Goal: Information Seeking & Learning: Learn about a topic

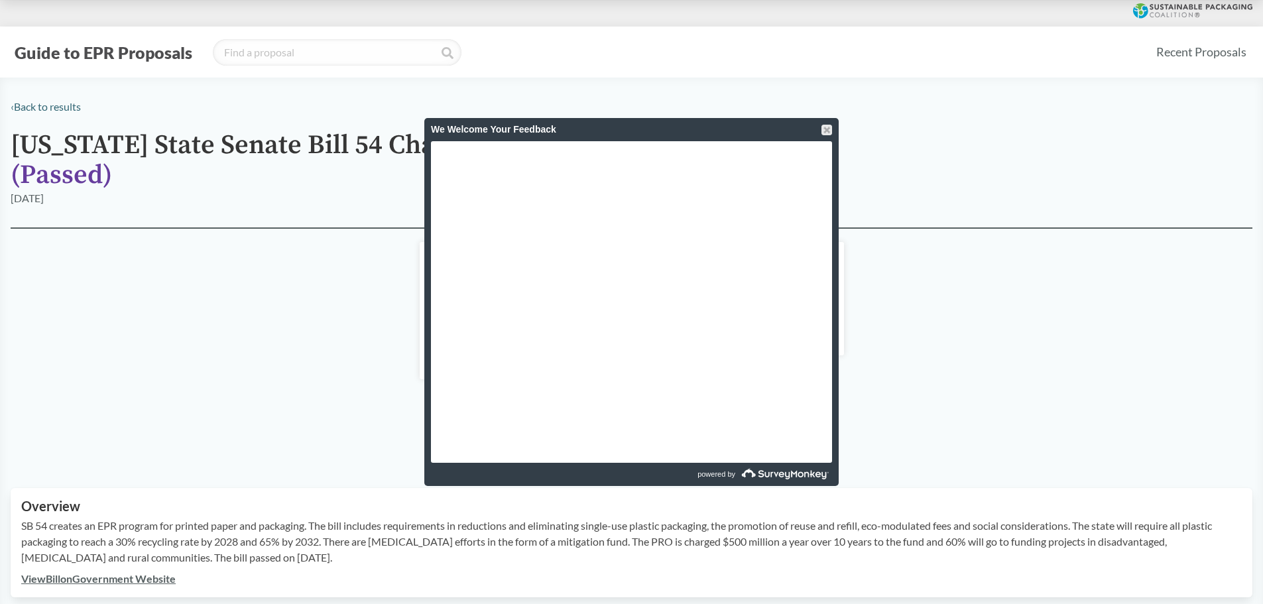
scroll to position [366, 0]
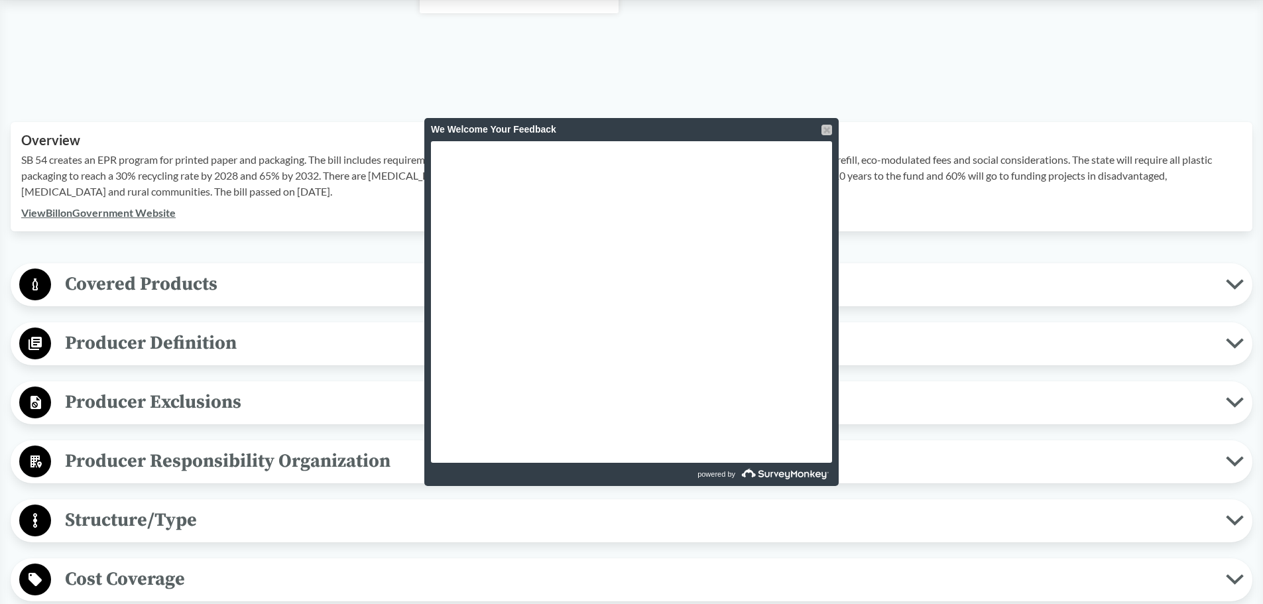
click at [826, 128] on div at bounding box center [826, 130] width 11 height 11
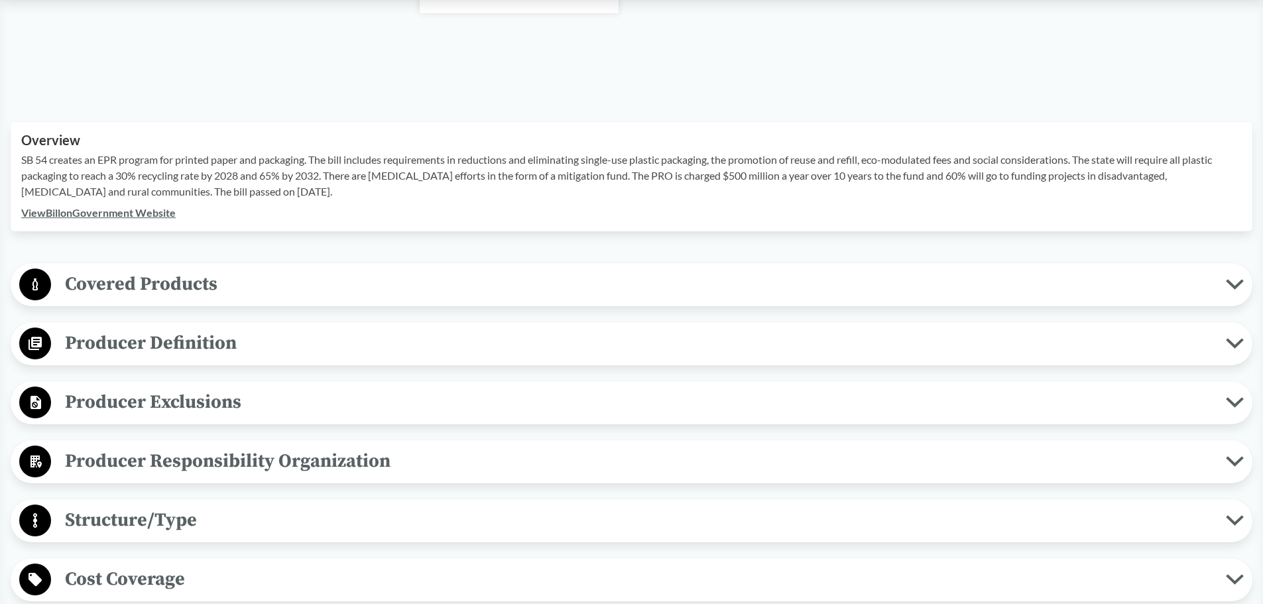
click at [167, 394] on span "Producer Exclusions" at bounding box center [638, 402] width 1175 height 30
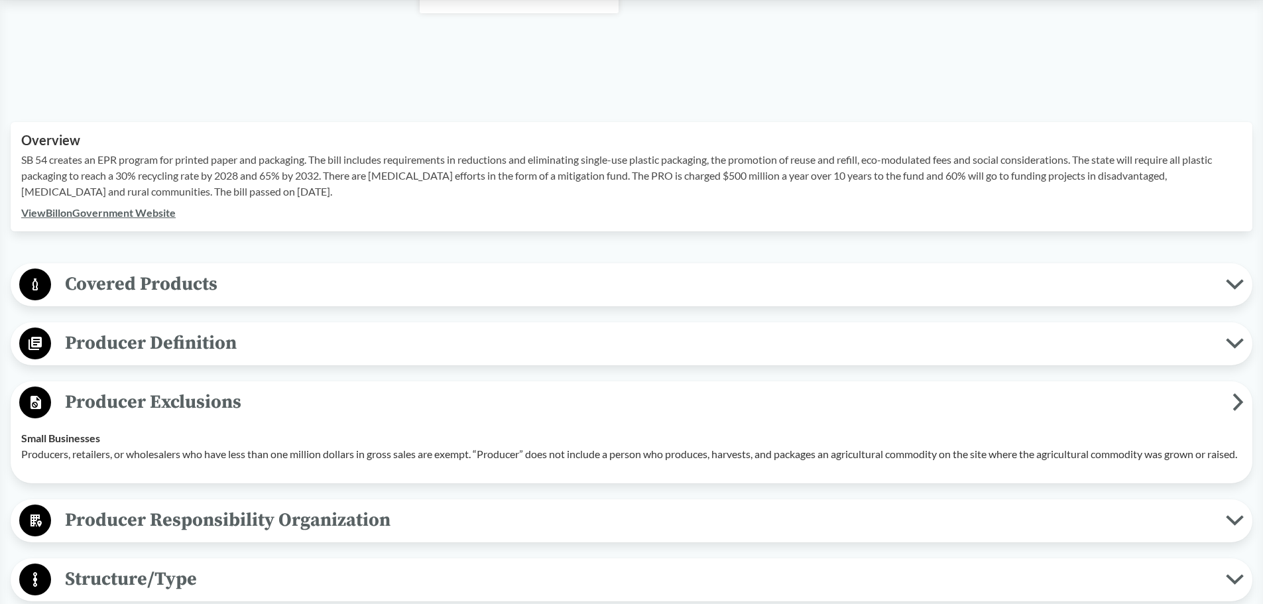
scroll to position [498, 0]
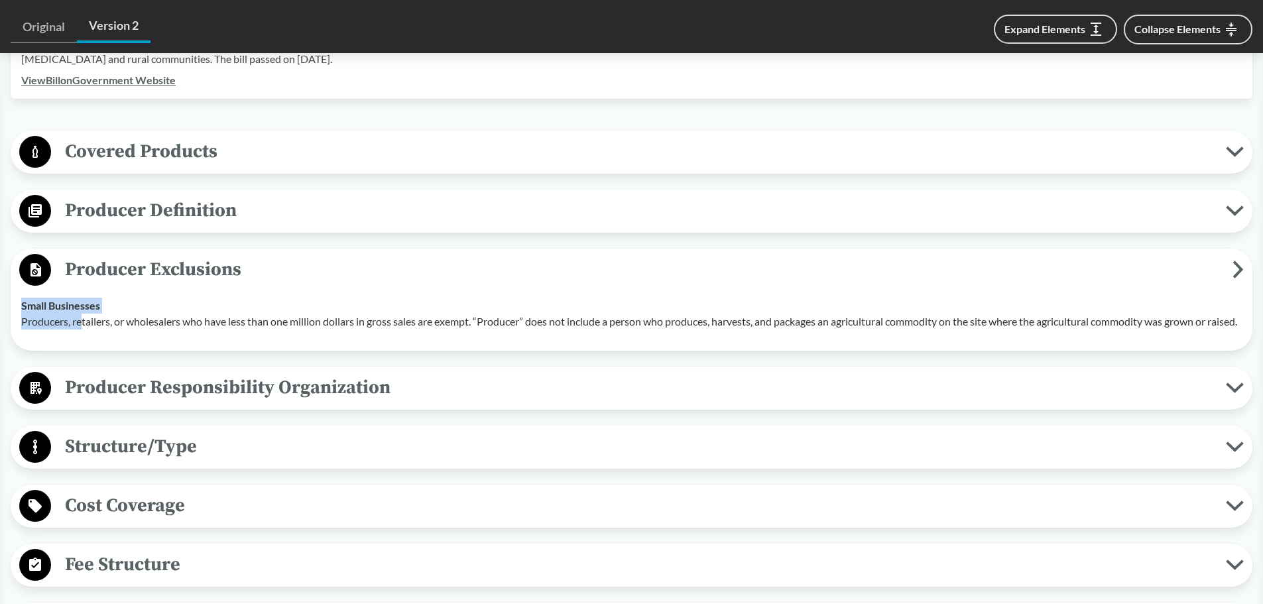
drag, startPoint x: 601, startPoint y: 361, endPoint x: 82, endPoint y: 316, distance: 521.0
click at [82, 316] on div "Producer Exclusions Small Businesses Producers, retailers, or wholesalers who h…" at bounding box center [632, 300] width 1242 height 102
click at [52, 329] on p "Producers, retailers, or wholesalers who have less than one million dollars in …" at bounding box center [631, 322] width 1220 height 16
click at [204, 217] on span "Producer Definition" at bounding box center [638, 211] width 1175 height 30
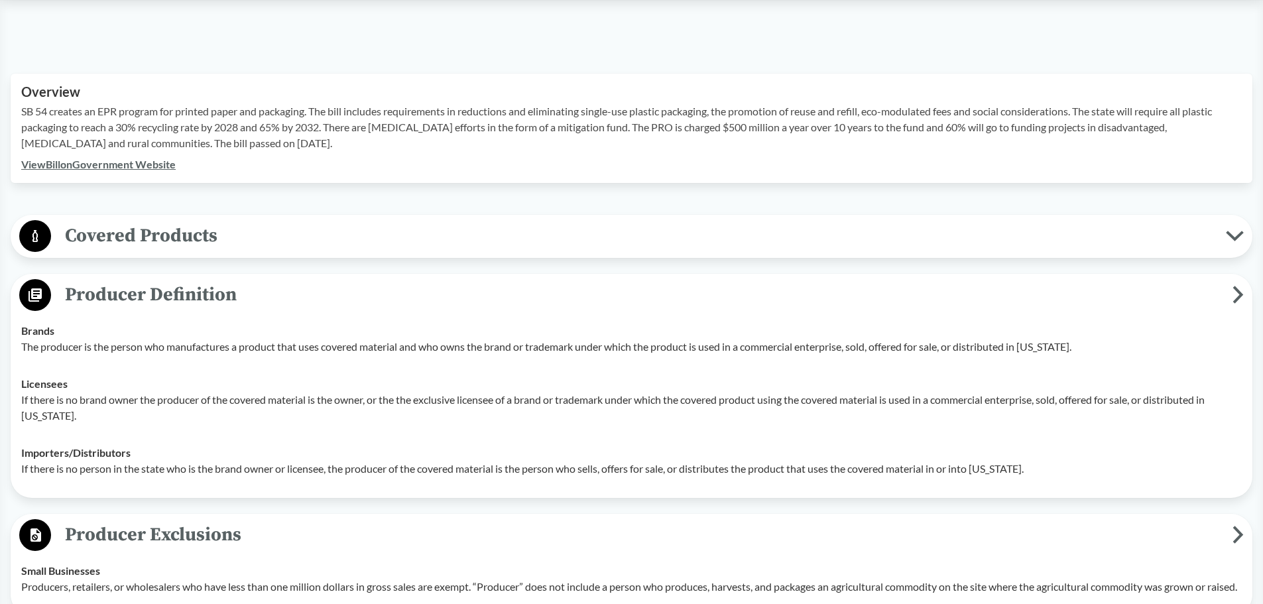
click at [192, 243] on span "Covered Products" at bounding box center [638, 236] width 1175 height 30
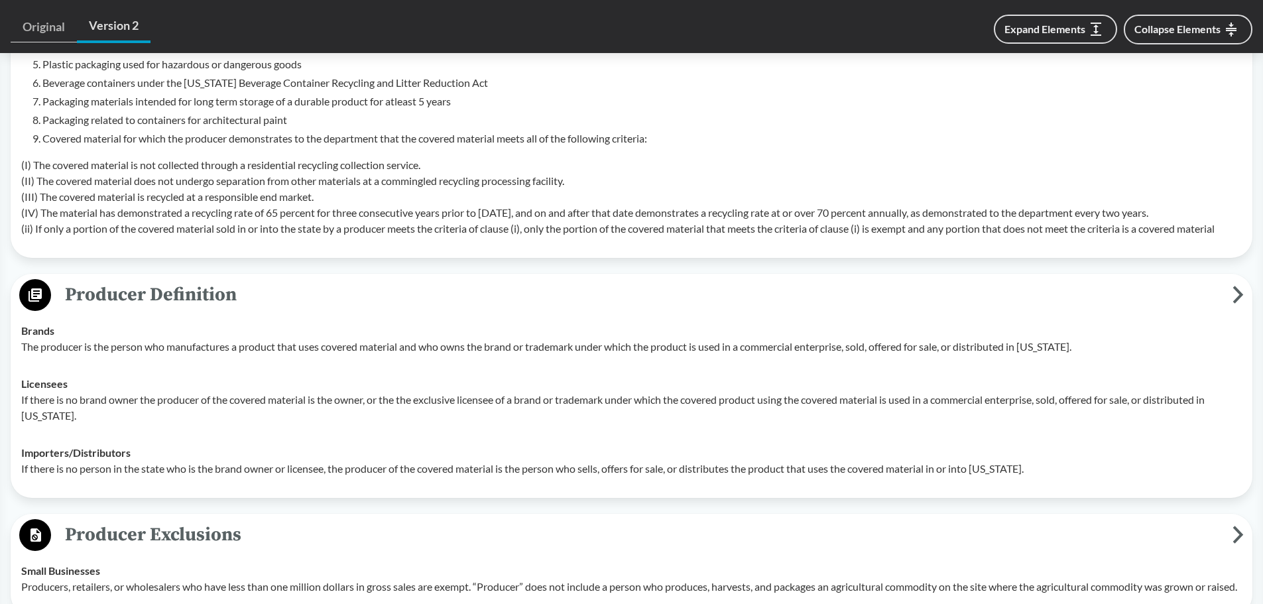
scroll to position [1104, 0]
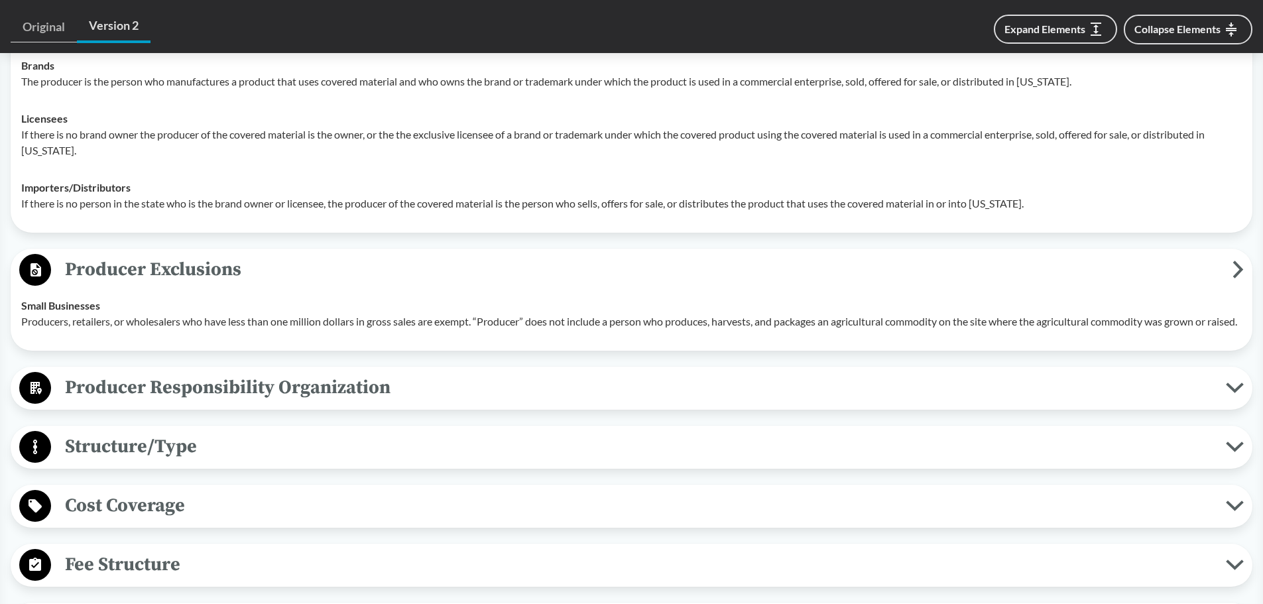
click at [145, 461] on span "Structure/Type" at bounding box center [638, 447] width 1175 height 30
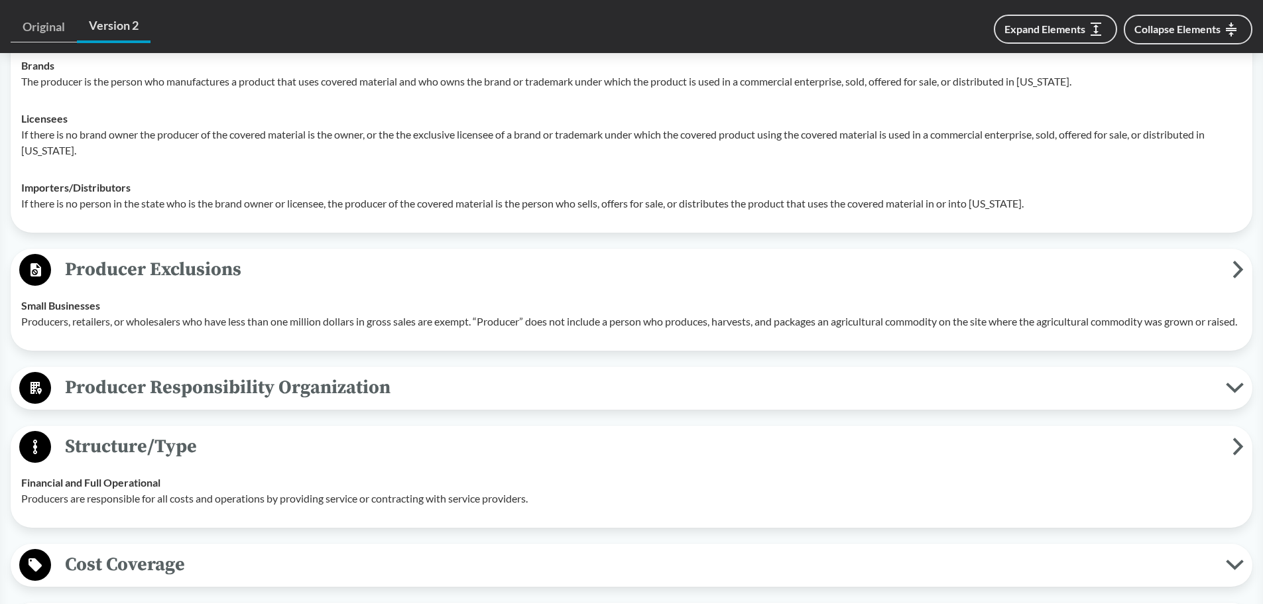
click at [148, 399] on span "Producer Responsibility Organization" at bounding box center [638, 388] width 1175 height 30
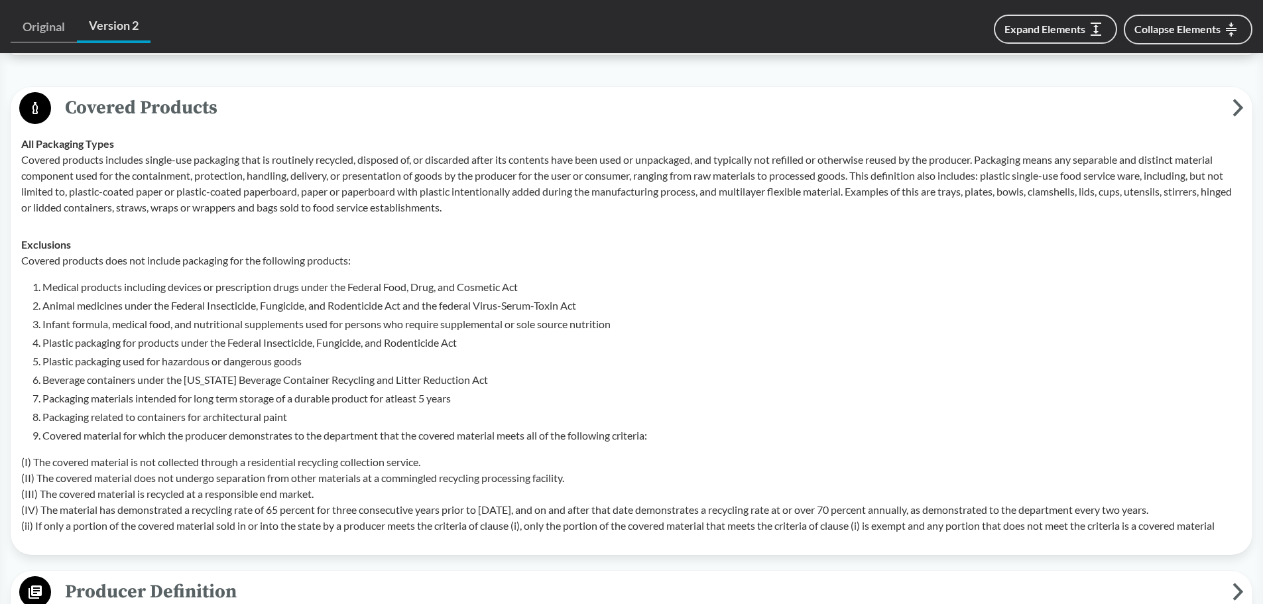
scroll to position [574, 0]
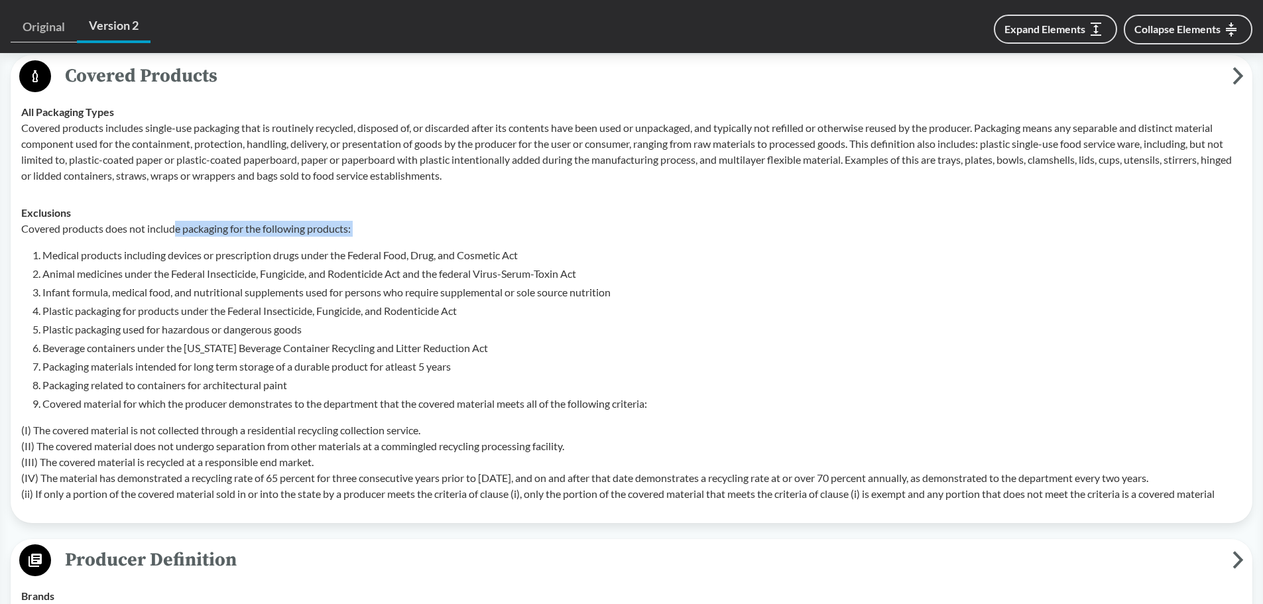
drag, startPoint x: 40, startPoint y: 239, endPoint x: 178, endPoint y: 229, distance: 138.3
click at [178, 229] on div "Covered products does not include packaging for the following products: Medical…" at bounding box center [631, 361] width 1220 height 281
drag, startPoint x: 177, startPoint y: 229, endPoint x: 169, endPoint y: 228, distance: 8.0
click at [176, 229] on p "Covered products does not include packaging for the following products:" at bounding box center [631, 229] width 1220 height 16
click at [24, 231] on p "Covered products does not include packaging for the following products:" at bounding box center [631, 229] width 1220 height 16
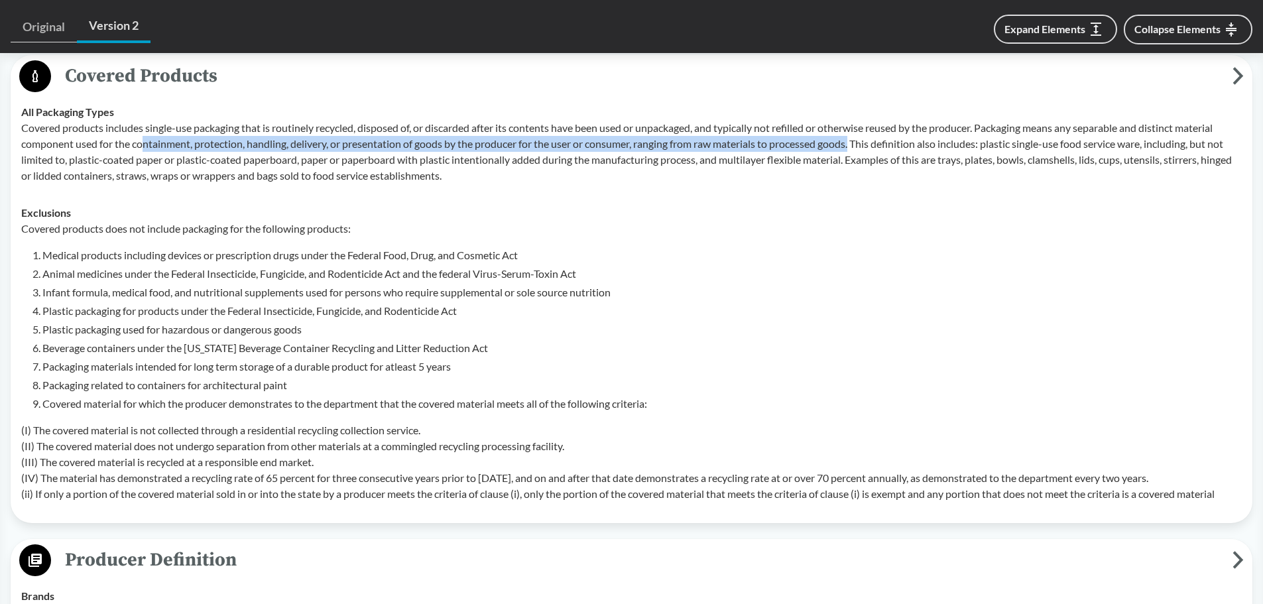
drag, startPoint x: 145, startPoint y: 149, endPoint x: 859, endPoint y: 145, distance: 714.6
click at [859, 145] on p "Covered products includes single-use packaging that is routinely recycled, disp…" at bounding box center [631, 152] width 1220 height 64
click at [860, 143] on p "Covered products includes single-use packaging that is routinely recycled, disp…" at bounding box center [631, 152] width 1220 height 64
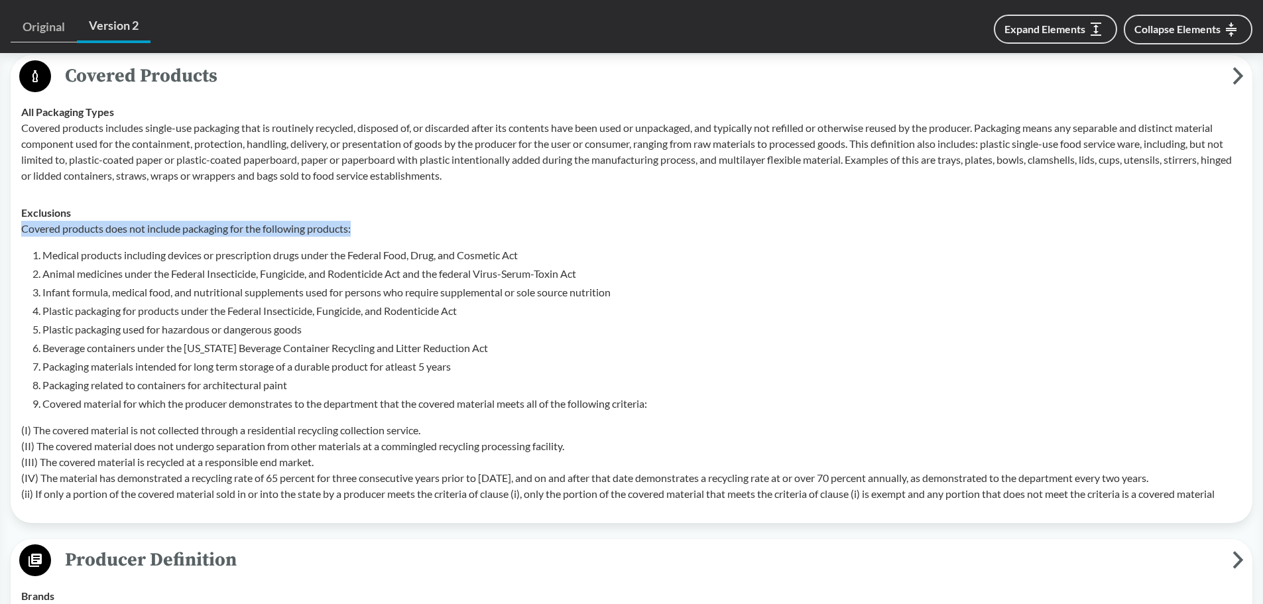
drag, startPoint x: 19, startPoint y: 227, endPoint x: 359, endPoint y: 219, distance: 340.1
click at [369, 228] on td "Exclusions Covered products does not include packaging for the following produc…" at bounding box center [631, 353] width 1232 height 318
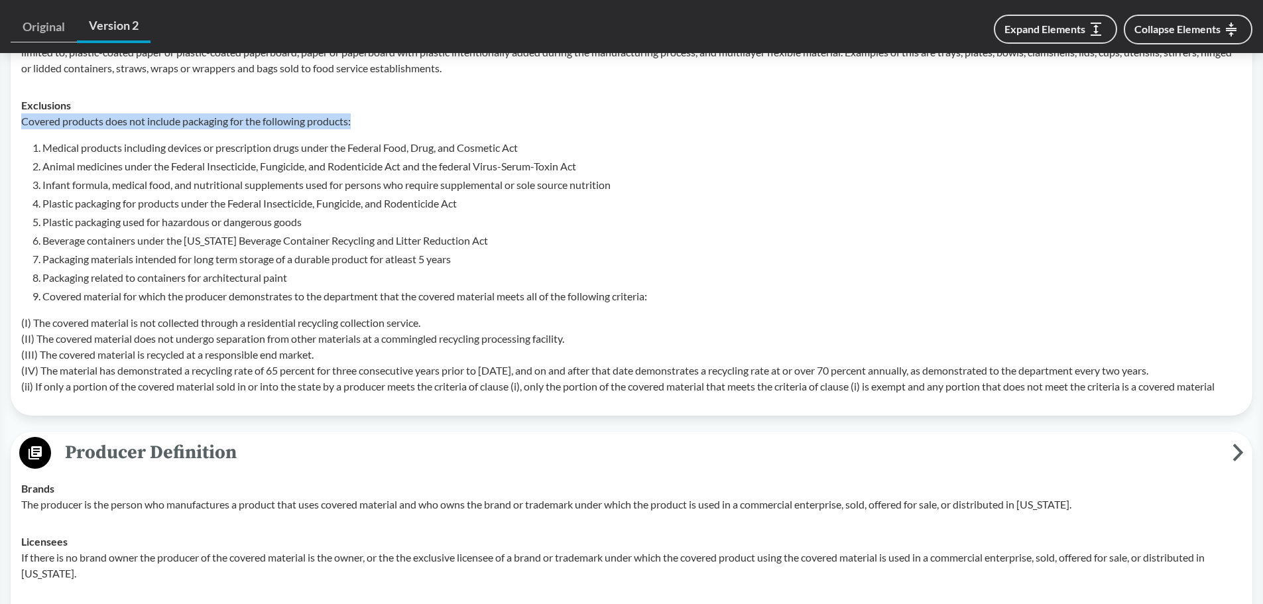
scroll to position [707, 0]
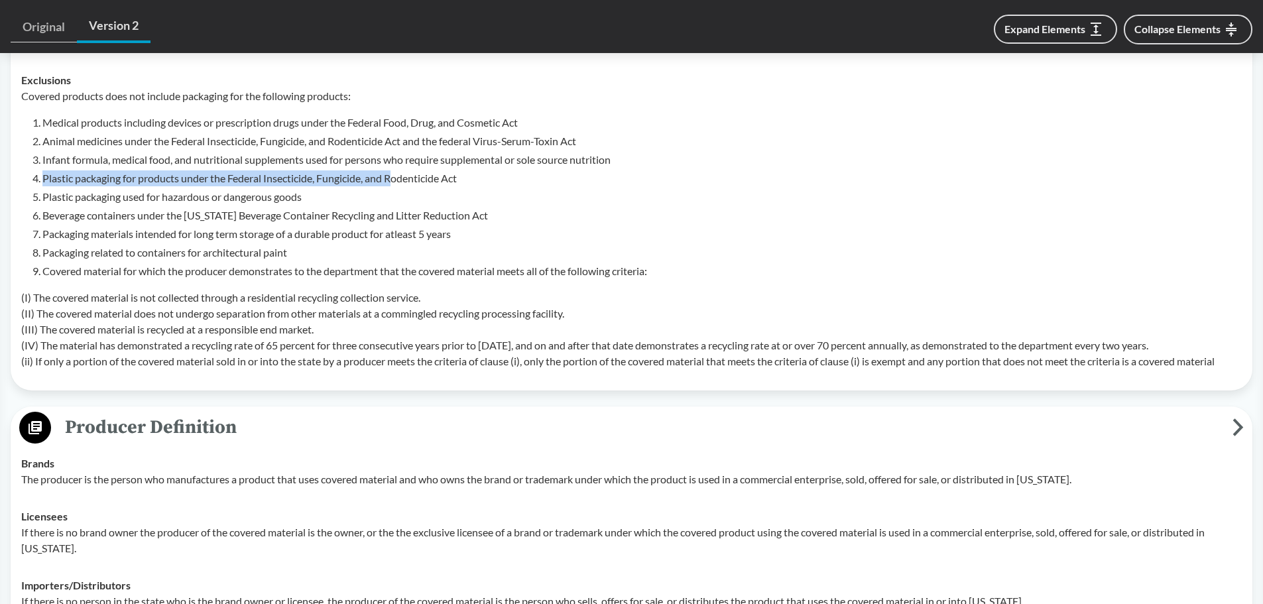
drag, startPoint x: 34, startPoint y: 180, endPoint x: 410, endPoint y: 176, distance: 375.9
click at [406, 176] on li "Plastic packaging for products under the Federal Insecticide, Fungicide, and Ro…" at bounding box center [641, 178] width 1199 height 16
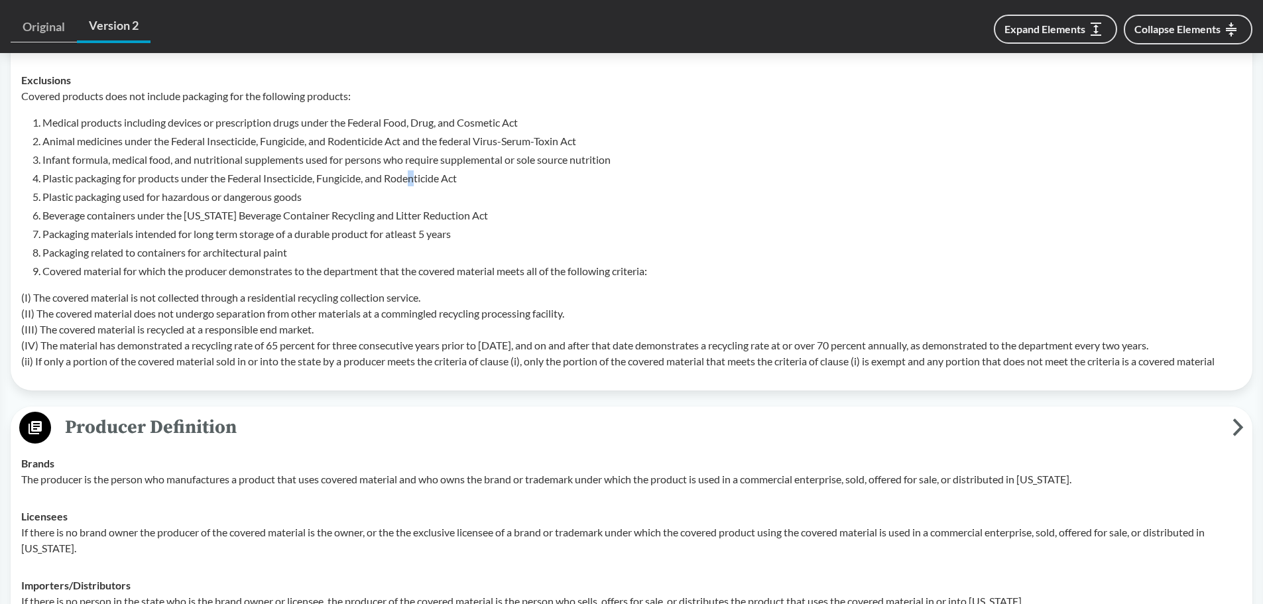
click at [430, 176] on li "Plastic packaging for products under the Federal Insecticide, Fungicide, and Ro…" at bounding box center [641, 178] width 1199 height 16
click at [453, 173] on li "Plastic packaging for products under the Federal Insecticide, Fungicide, and Ro…" at bounding box center [641, 178] width 1199 height 16
drag, startPoint x: 455, startPoint y: 181, endPoint x: 231, endPoint y: 182, distance: 223.4
click at [231, 182] on li "Plastic packaging for products under the Federal Insecticide, Fungicide, and Ro…" at bounding box center [641, 178] width 1199 height 16
drag, startPoint x: 476, startPoint y: 172, endPoint x: 231, endPoint y: 182, distance: 245.5
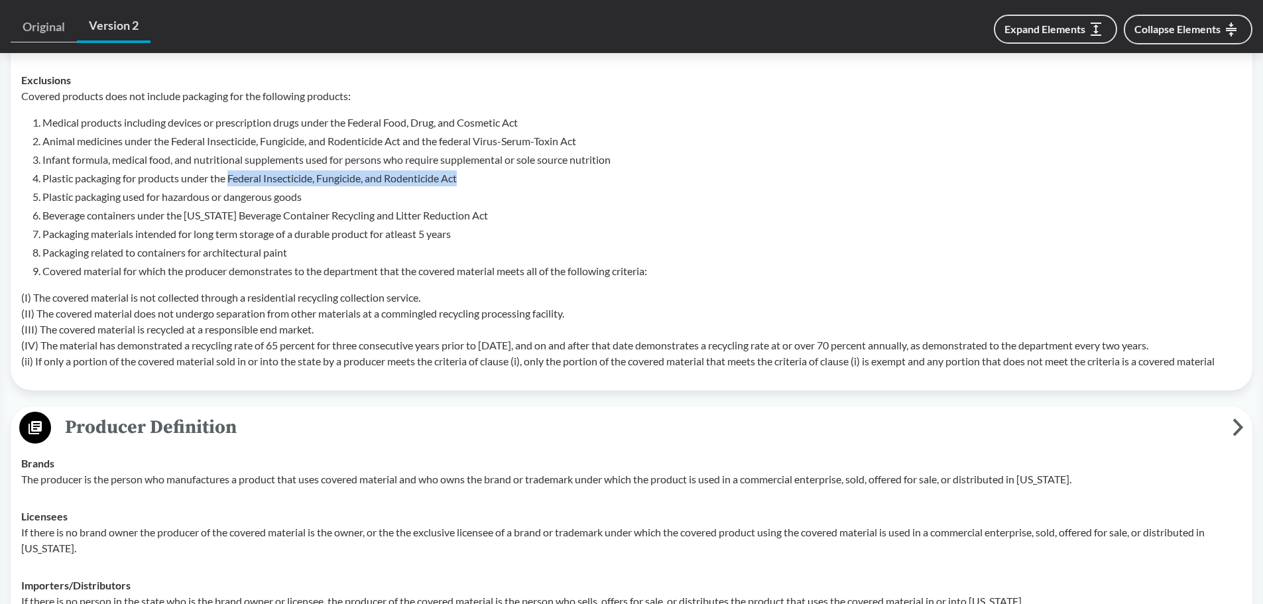
click at [231, 182] on li "Plastic packaging for products under the Federal Insecticide, Fungicide, and Ro…" at bounding box center [641, 178] width 1199 height 16
copy li "Federal Insecticide, Fungicide, and Rodenticide Act"
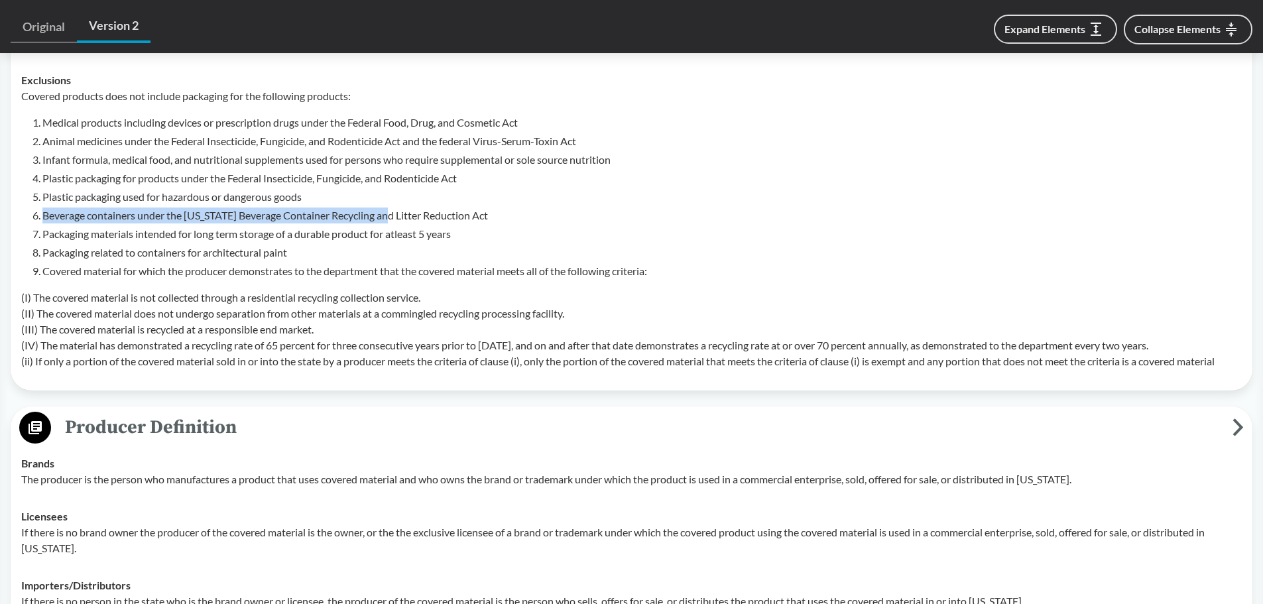
drag, startPoint x: 32, startPoint y: 215, endPoint x: 294, endPoint y: 205, distance: 262.7
click at [336, 207] on li "Beverage containers under the [US_STATE] Beverage Container Recycling and Litte…" at bounding box center [641, 215] width 1199 height 16
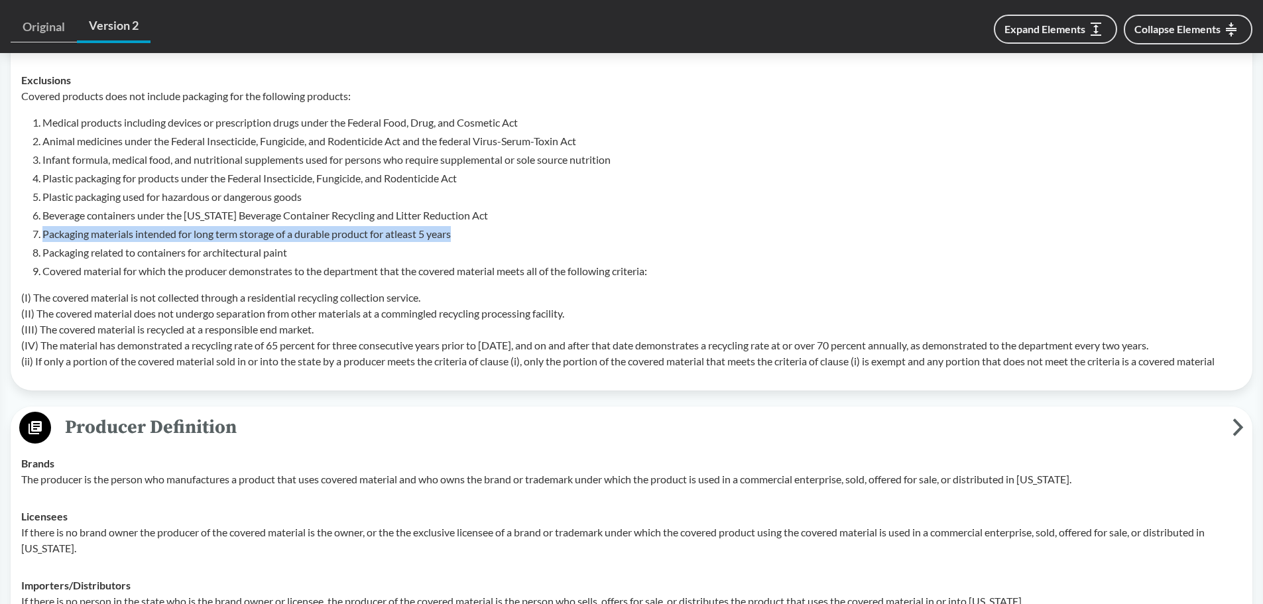
drag, startPoint x: 29, startPoint y: 236, endPoint x: 302, endPoint y: 241, distance: 273.2
click at [467, 237] on div "Covered products does not include packaging for the following products: Medical…" at bounding box center [631, 228] width 1220 height 281
drag, startPoint x: 42, startPoint y: 254, endPoint x: 310, endPoint y: 253, distance: 267.1
click at [310, 253] on li "Packaging related to containers for architectural paint" at bounding box center [641, 253] width 1199 height 16
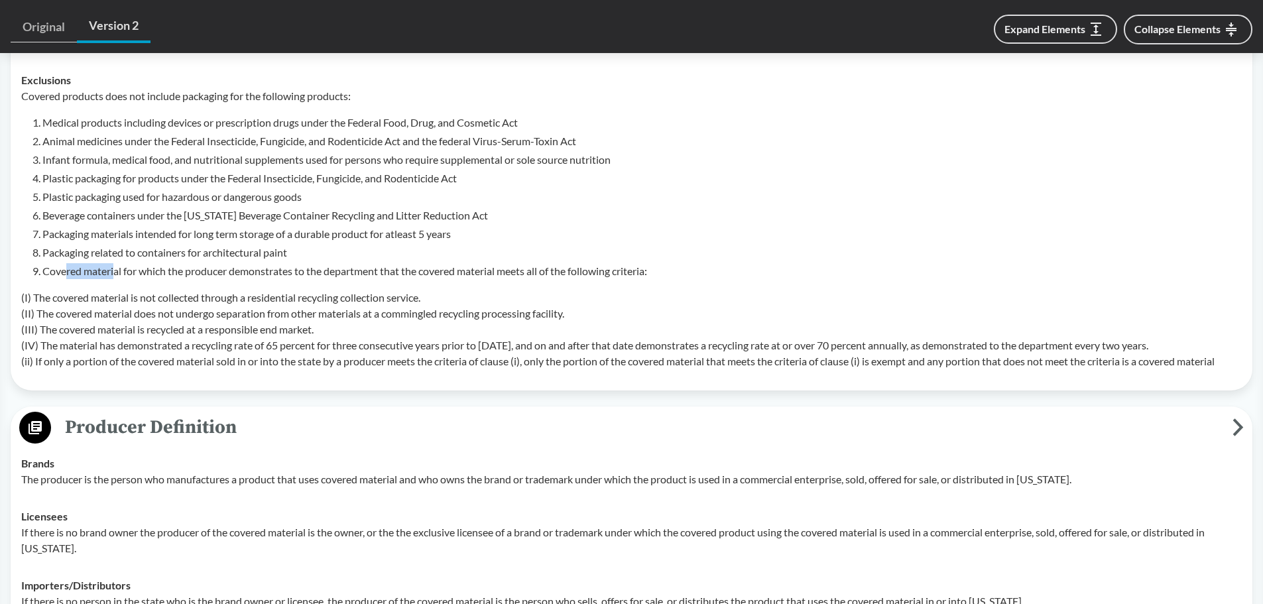
drag, startPoint x: 67, startPoint y: 275, endPoint x: 115, endPoint y: 269, distance: 48.8
click at [115, 269] on li "Covered material for which the producer demonstrates to the department that the…" at bounding box center [641, 271] width 1199 height 16
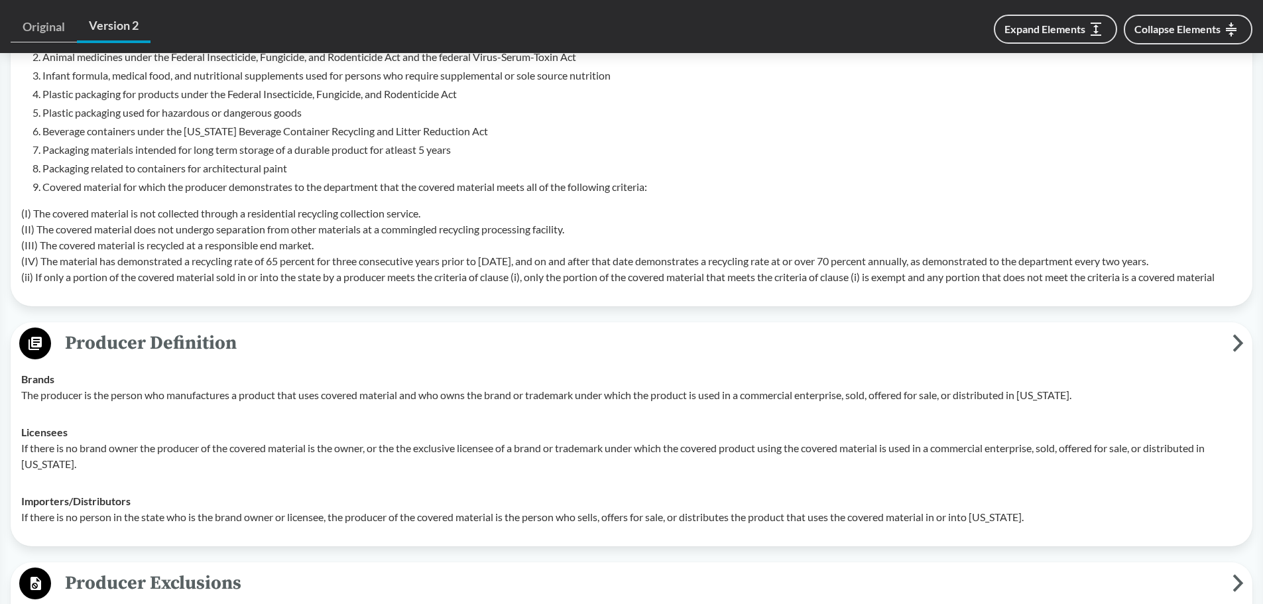
scroll to position [839, 0]
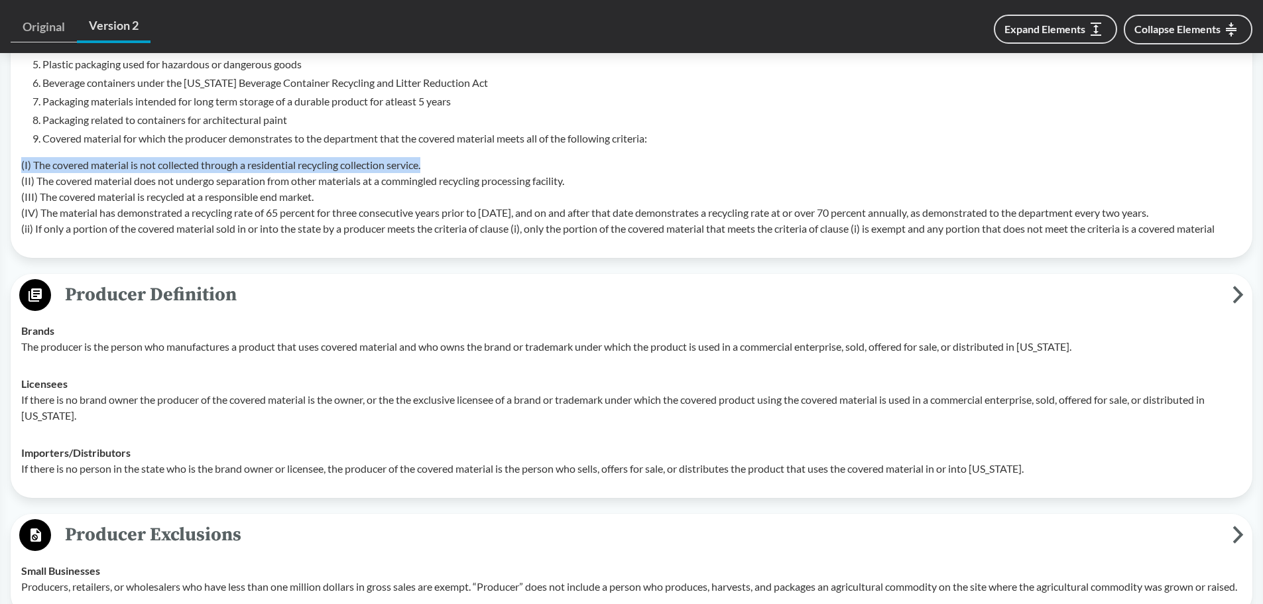
drag, startPoint x: 432, startPoint y: 168, endPoint x: 23, endPoint y: 168, distance: 409.0
click at [23, 168] on p "(I) The covered material is not collected through a residential recycling colle…" at bounding box center [631, 197] width 1220 height 80
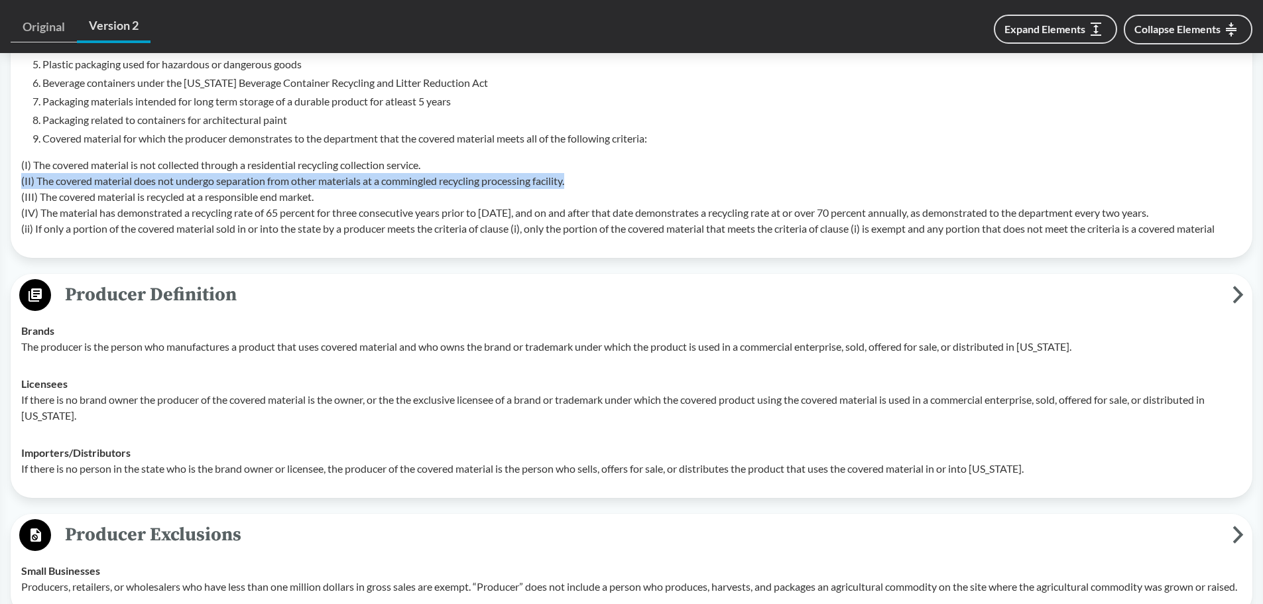
drag, startPoint x: 21, startPoint y: 183, endPoint x: 576, endPoint y: 180, distance: 554.8
click at [576, 180] on p "(I) The covered material is not collected through a residential recycling colle…" at bounding box center [631, 197] width 1220 height 80
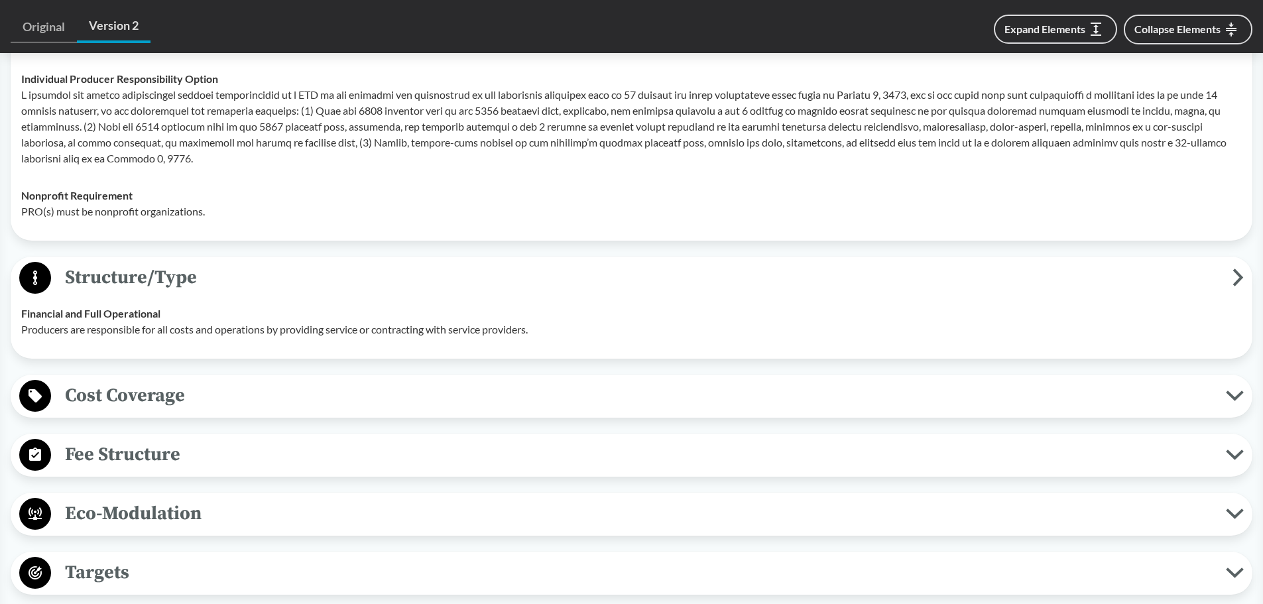
scroll to position [1635, 0]
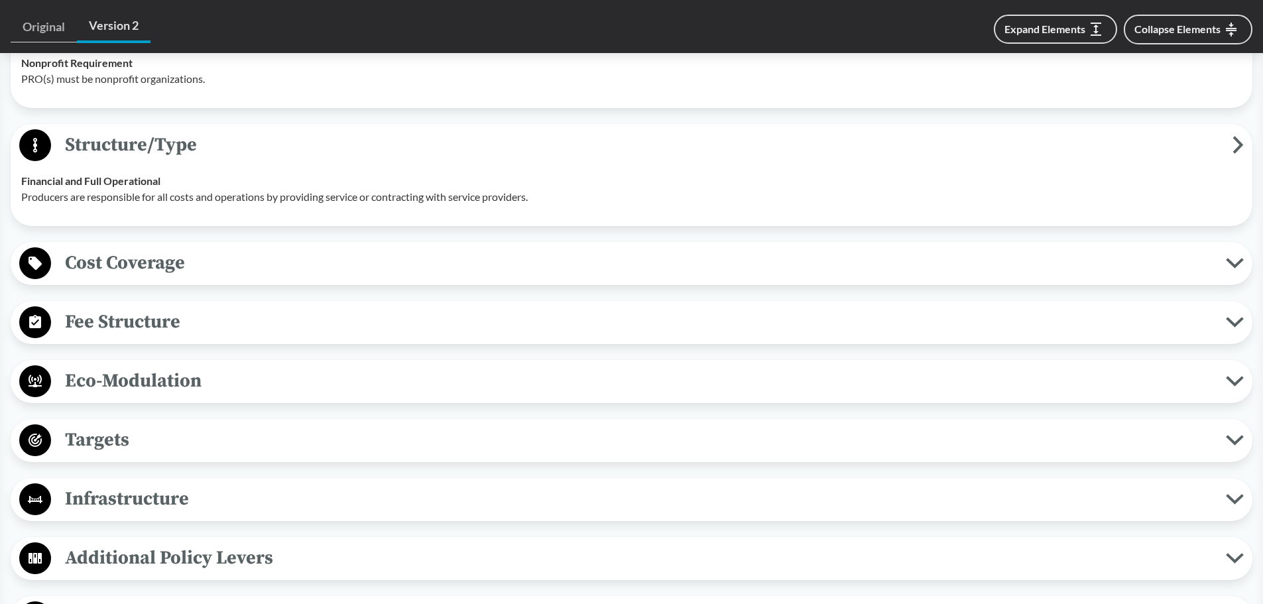
click at [184, 337] on span "Fee Structure" at bounding box center [638, 322] width 1175 height 30
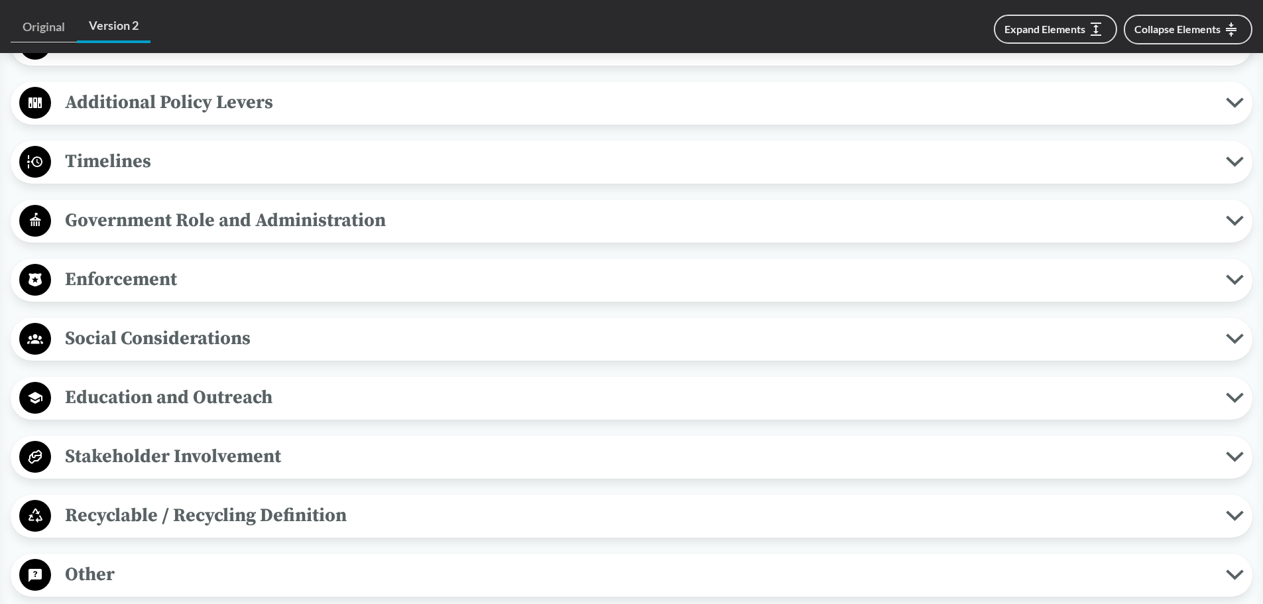
scroll to position [2298, 0]
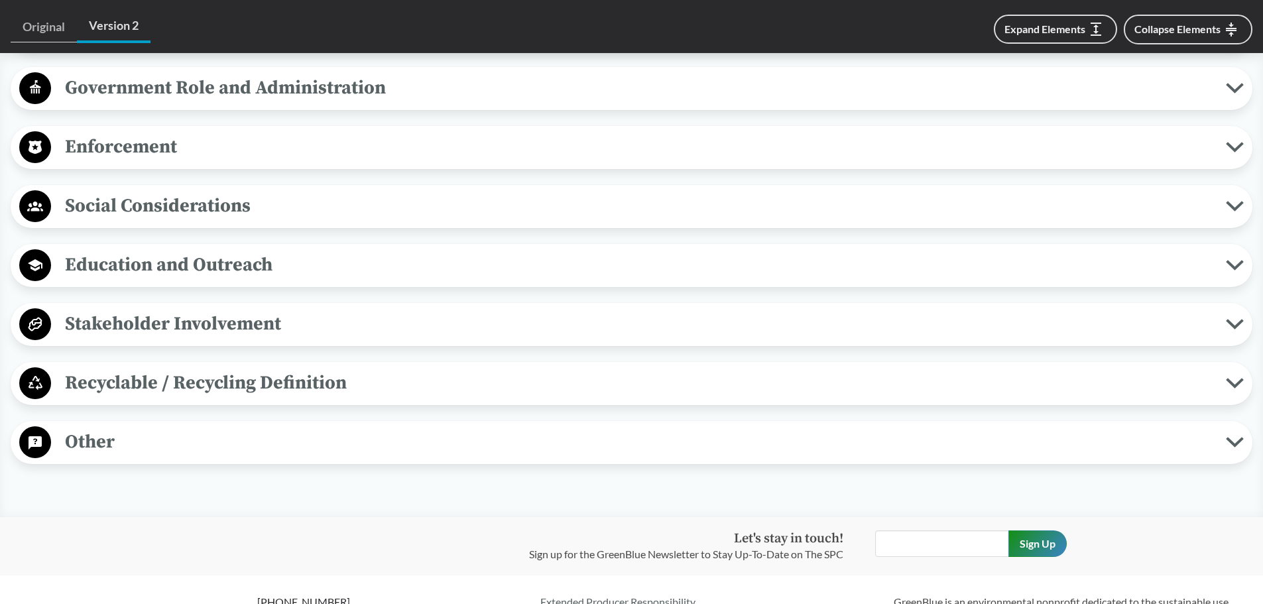
click at [217, 151] on span "Enforcement" at bounding box center [638, 147] width 1175 height 30
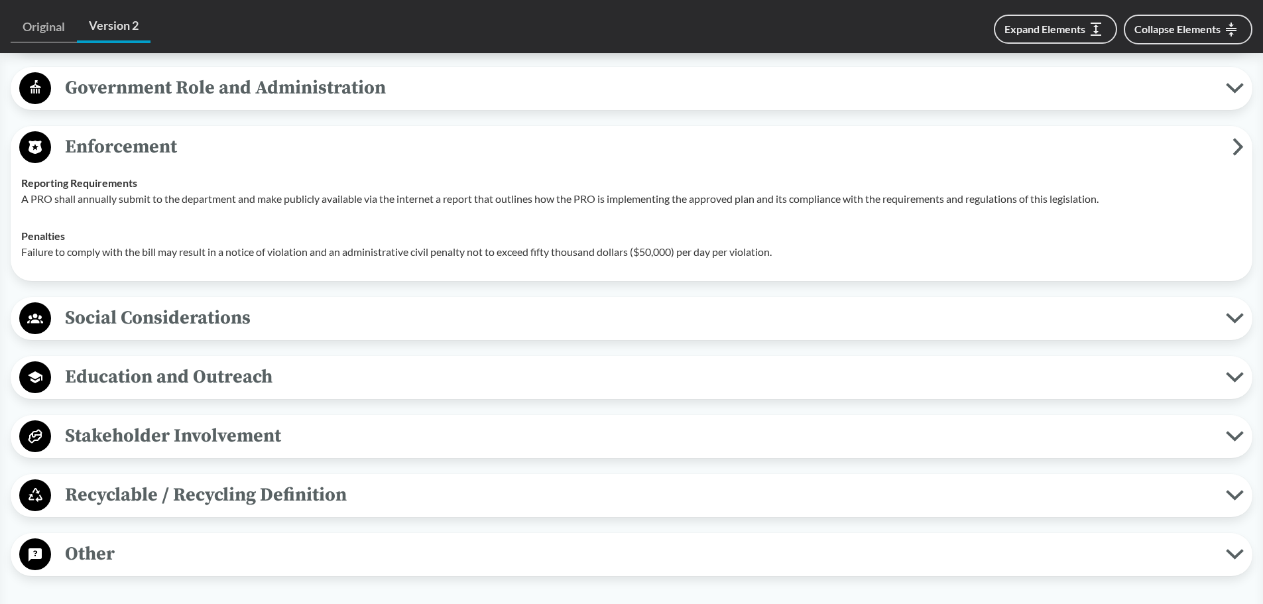
click at [355, 509] on span "Recyclable / Recycling Definition" at bounding box center [638, 495] width 1175 height 30
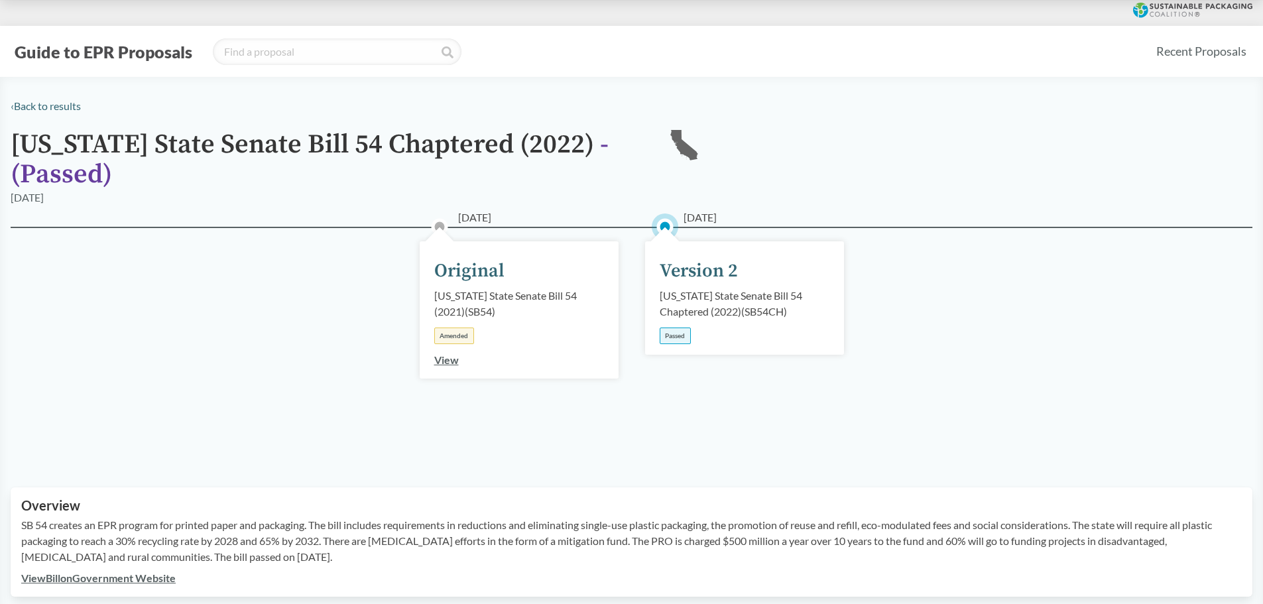
scroll to position [0, 0]
click at [445, 362] on link "View" at bounding box center [446, 360] width 25 height 13
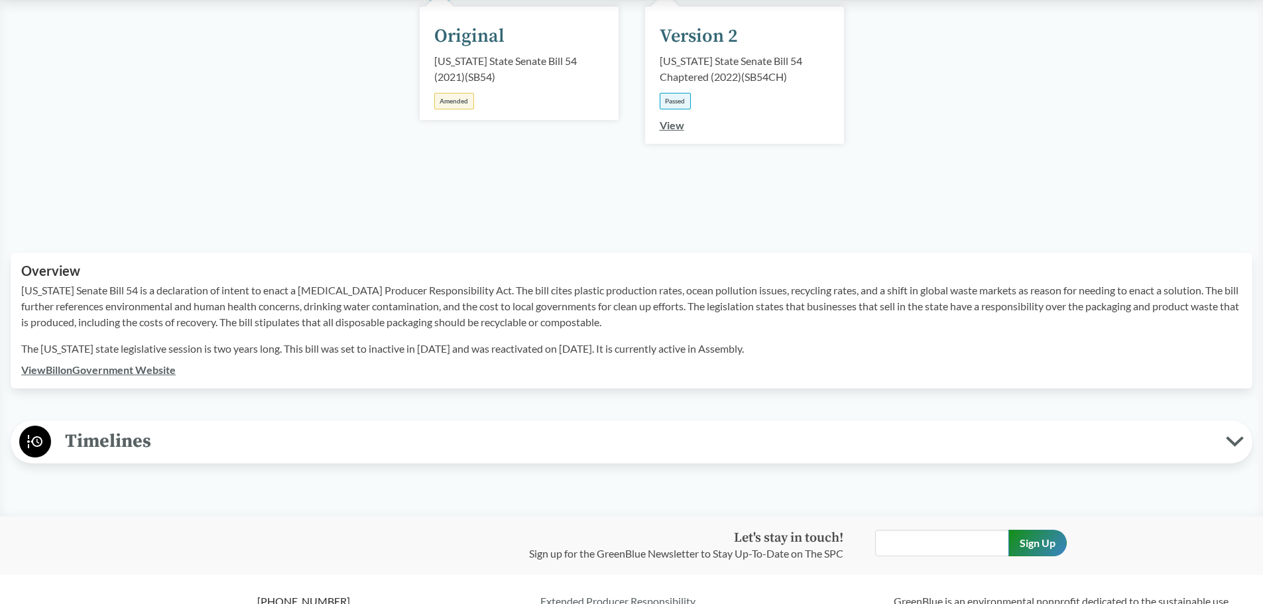
scroll to position [95, 0]
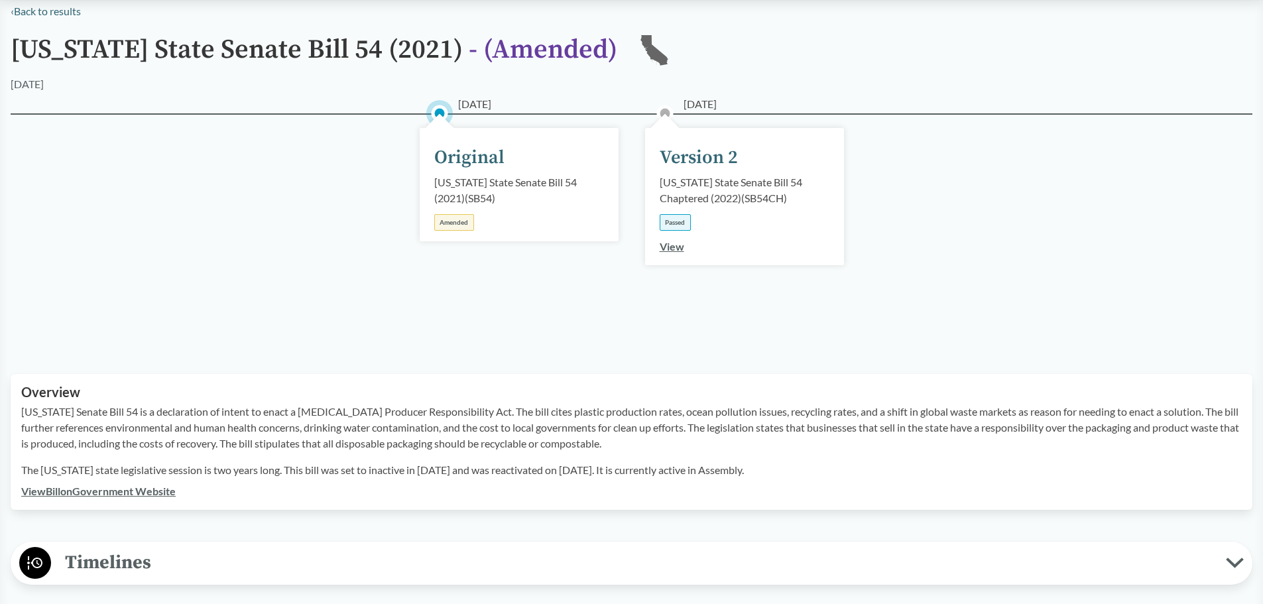
click at [677, 226] on div "Passed" at bounding box center [675, 222] width 31 height 17
click at [671, 254] on div "View" at bounding box center [672, 247] width 25 height 16
click at [671, 249] on link "View" at bounding box center [672, 246] width 25 height 13
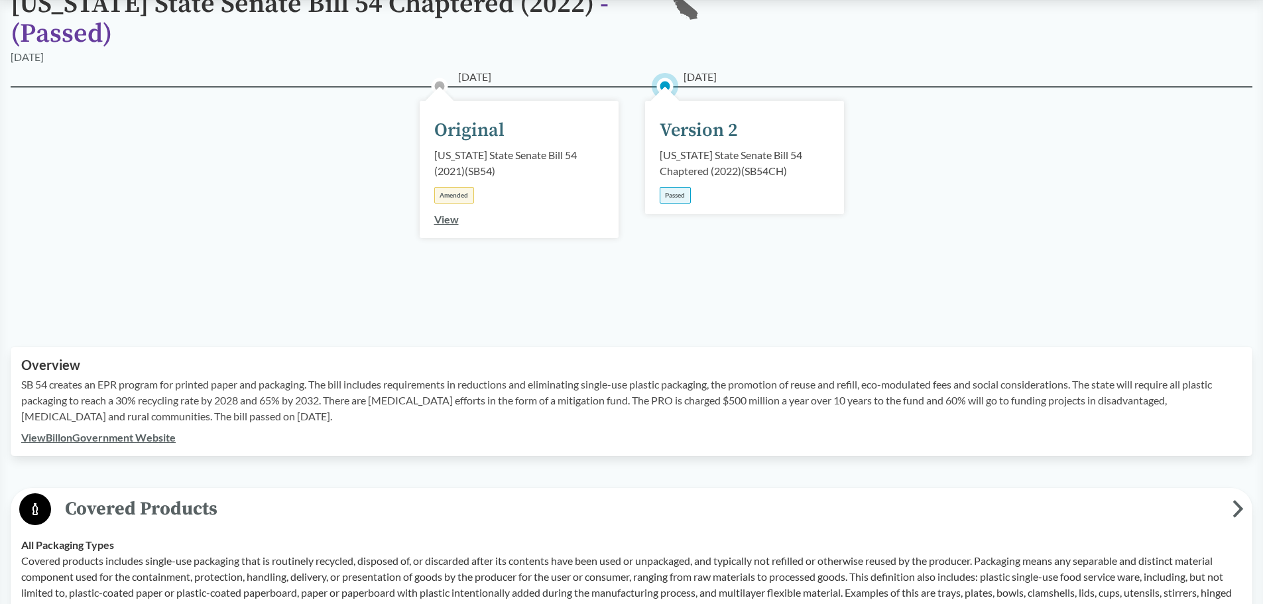
scroll to position [265, 0]
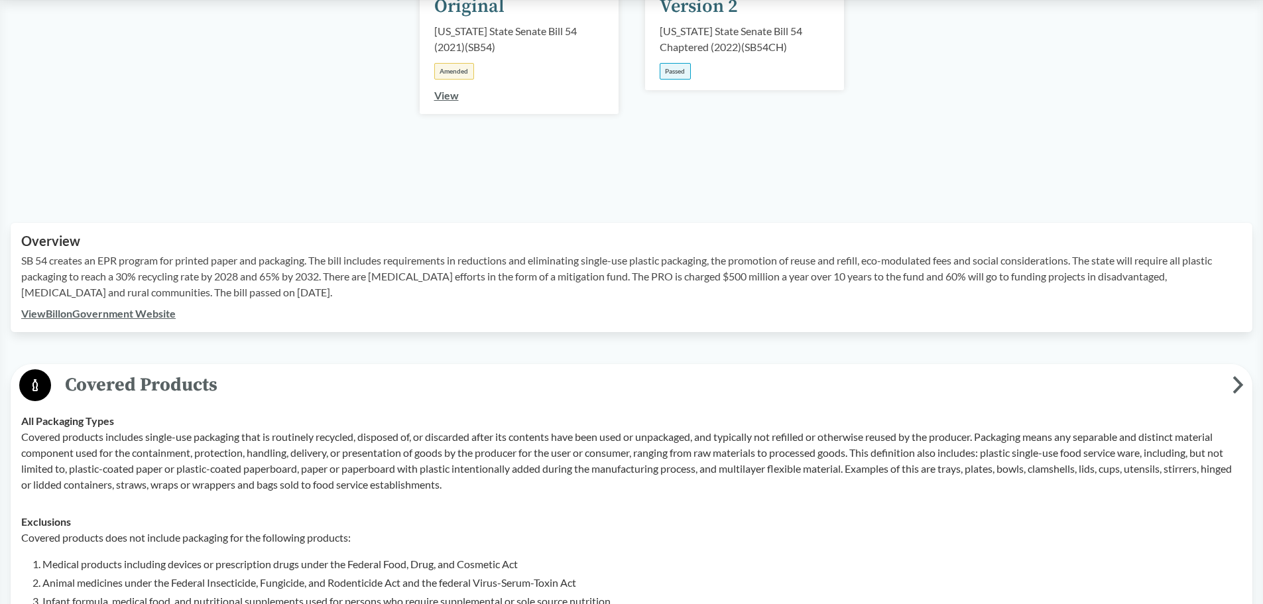
click at [165, 315] on link "View Bill on Government Website" at bounding box center [98, 313] width 154 height 13
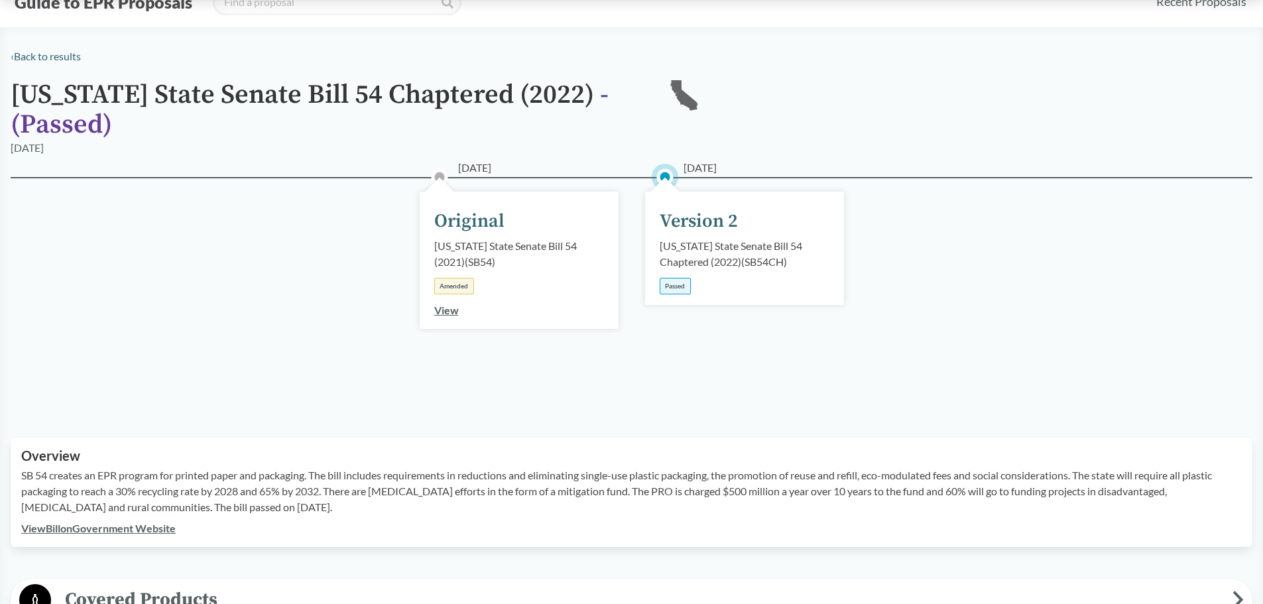
scroll to position [0, 0]
